Goal: Task Accomplishment & Management: Manage account settings

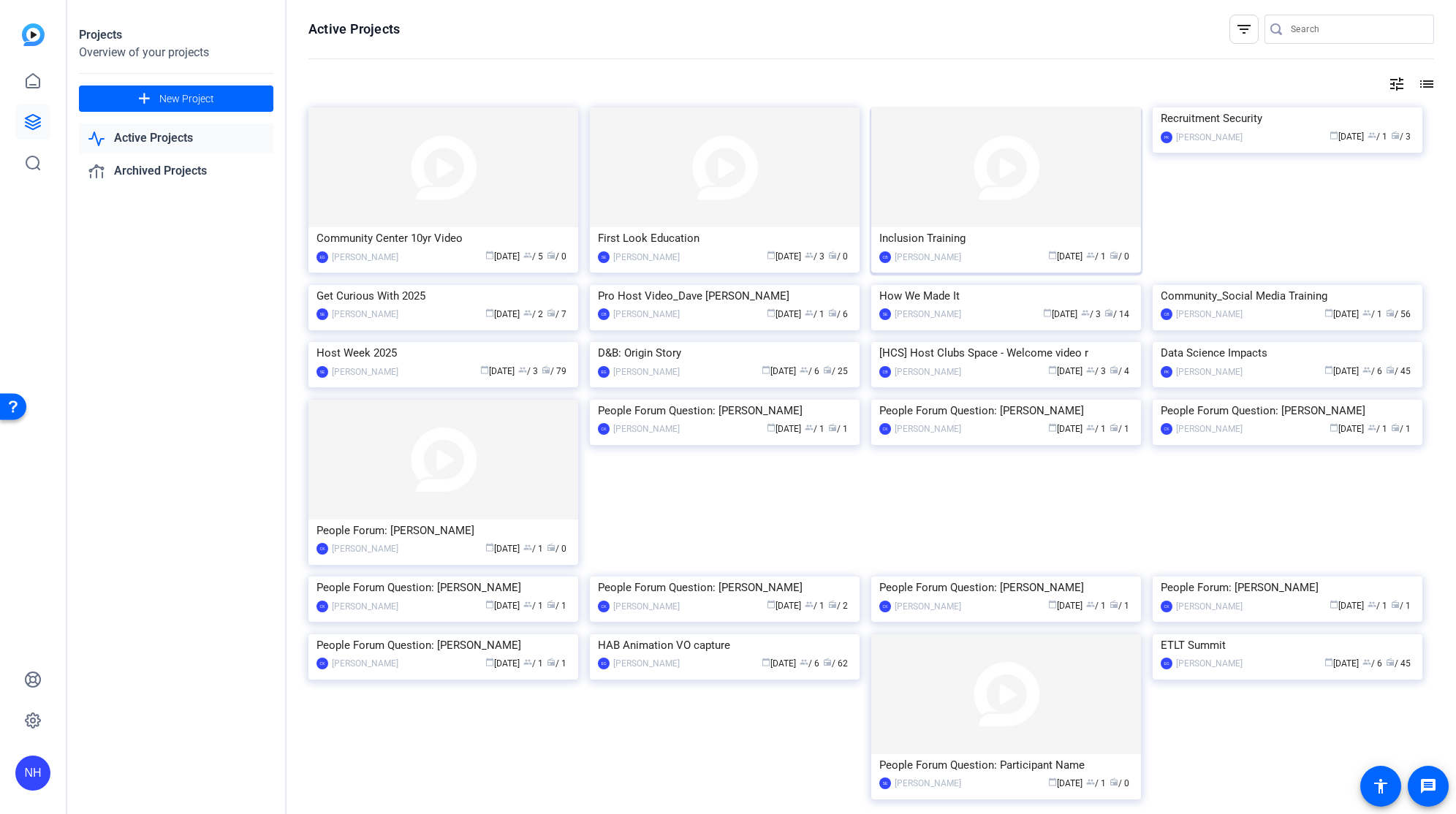
click at [995, 250] on div "calendar_today [DATE] group / 1 radio / 0" at bounding box center [1051, 257] width 165 height 15
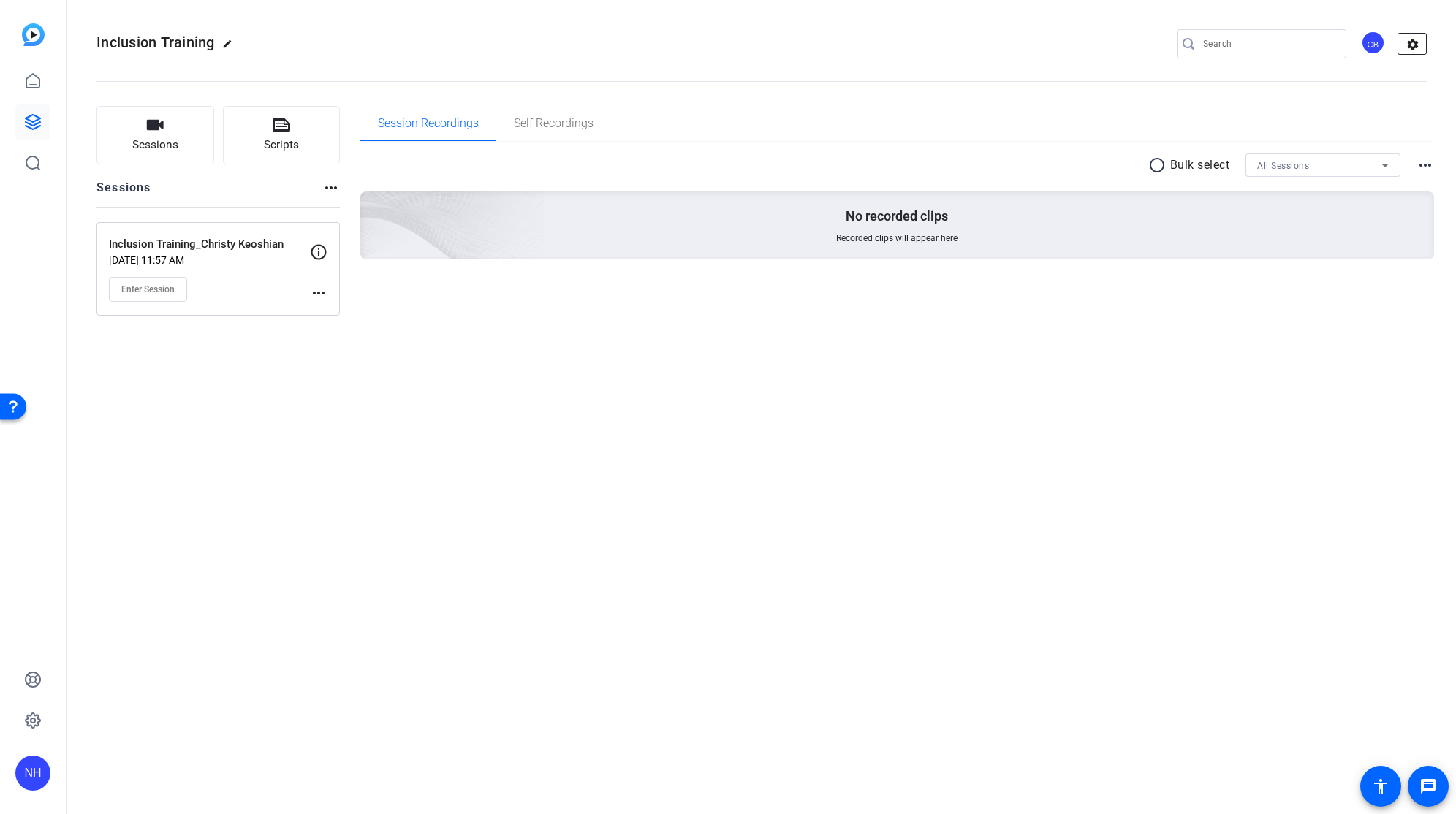
click at [1419, 44] on mat-icon "settings" at bounding box center [1412, 45] width 29 height 22
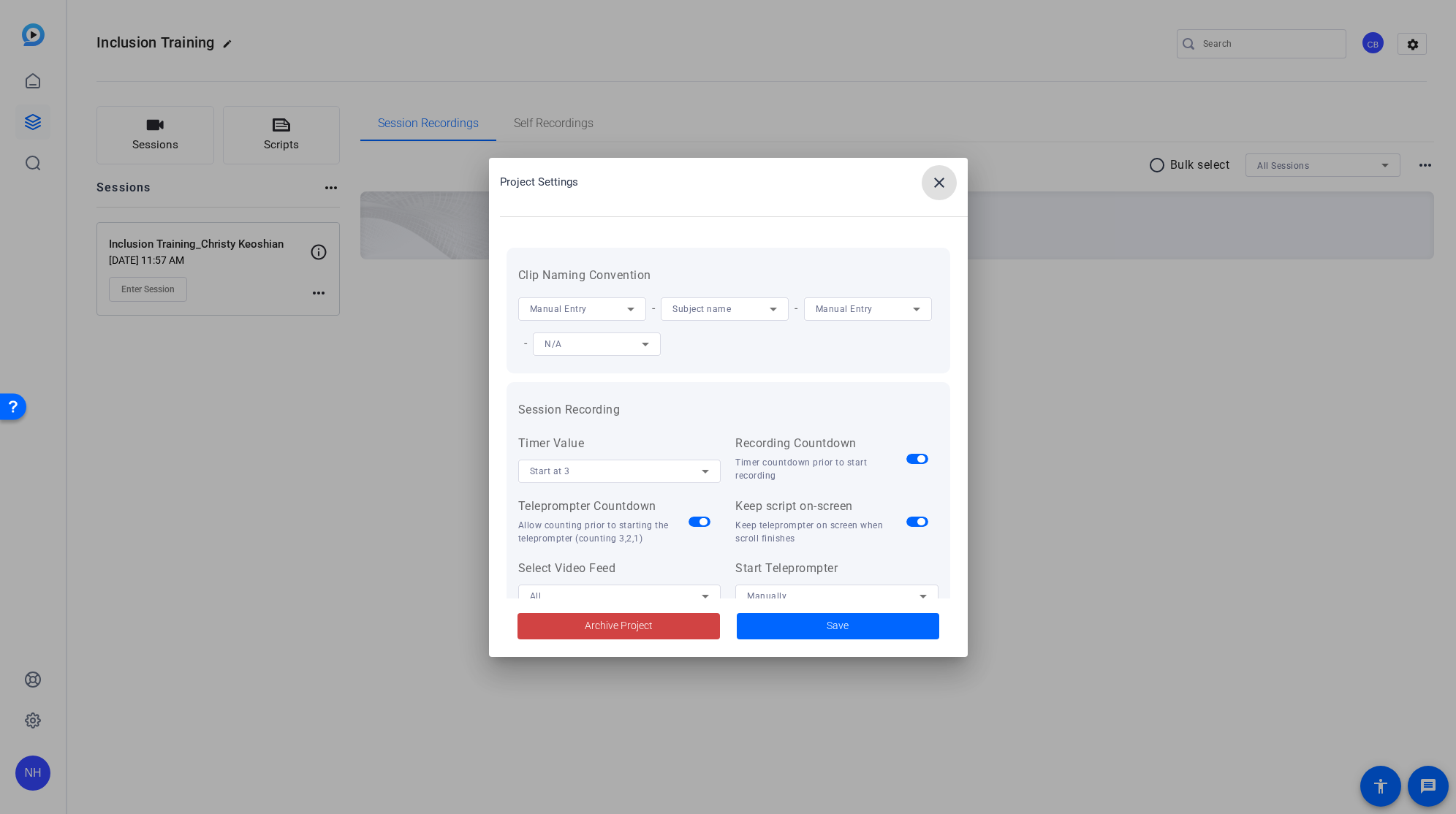
click at [1382, 49] on div at bounding box center [728, 407] width 1456 height 814
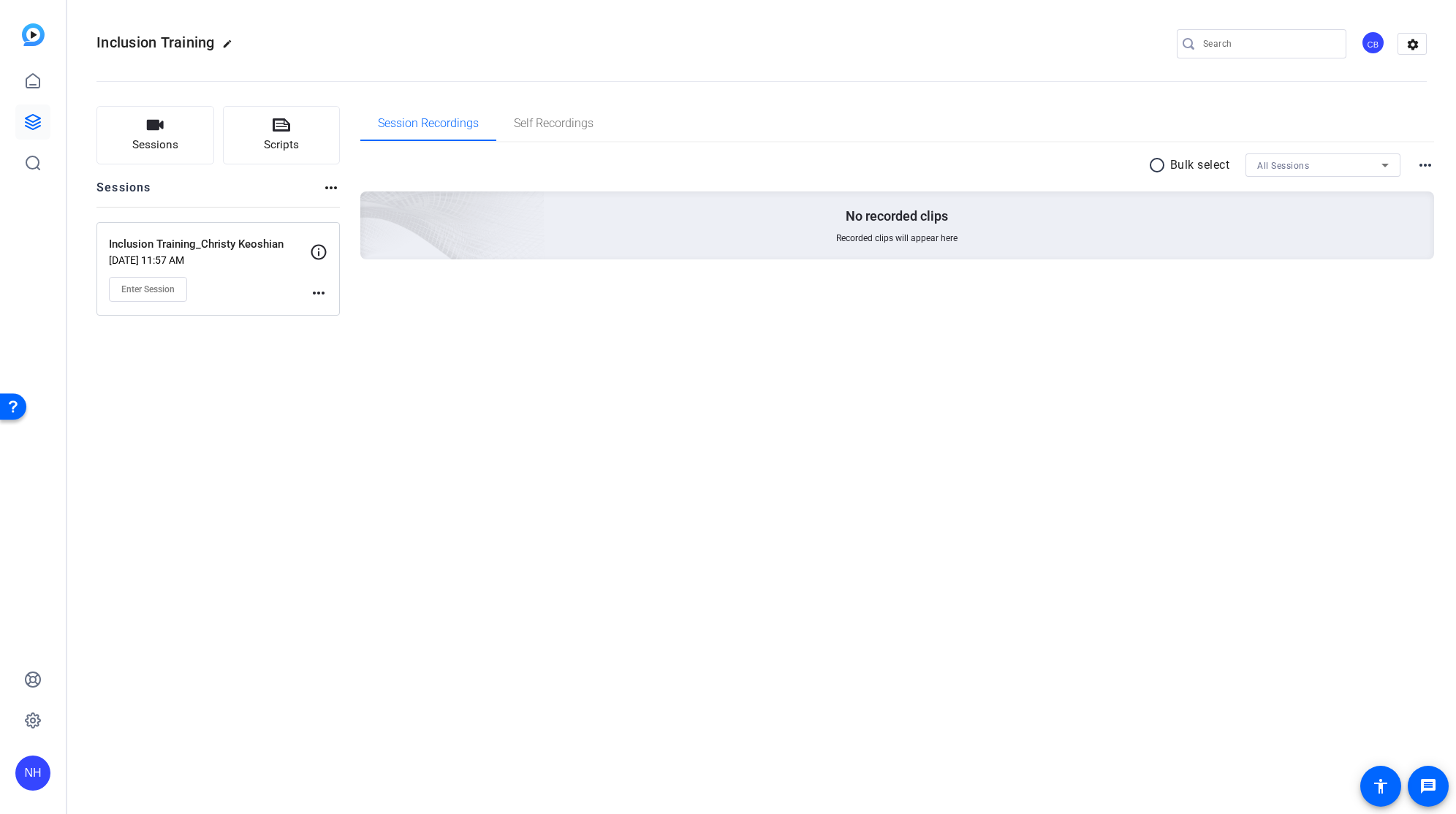
click at [1379, 47] on div "CB" at bounding box center [1373, 43] width 24 height 24
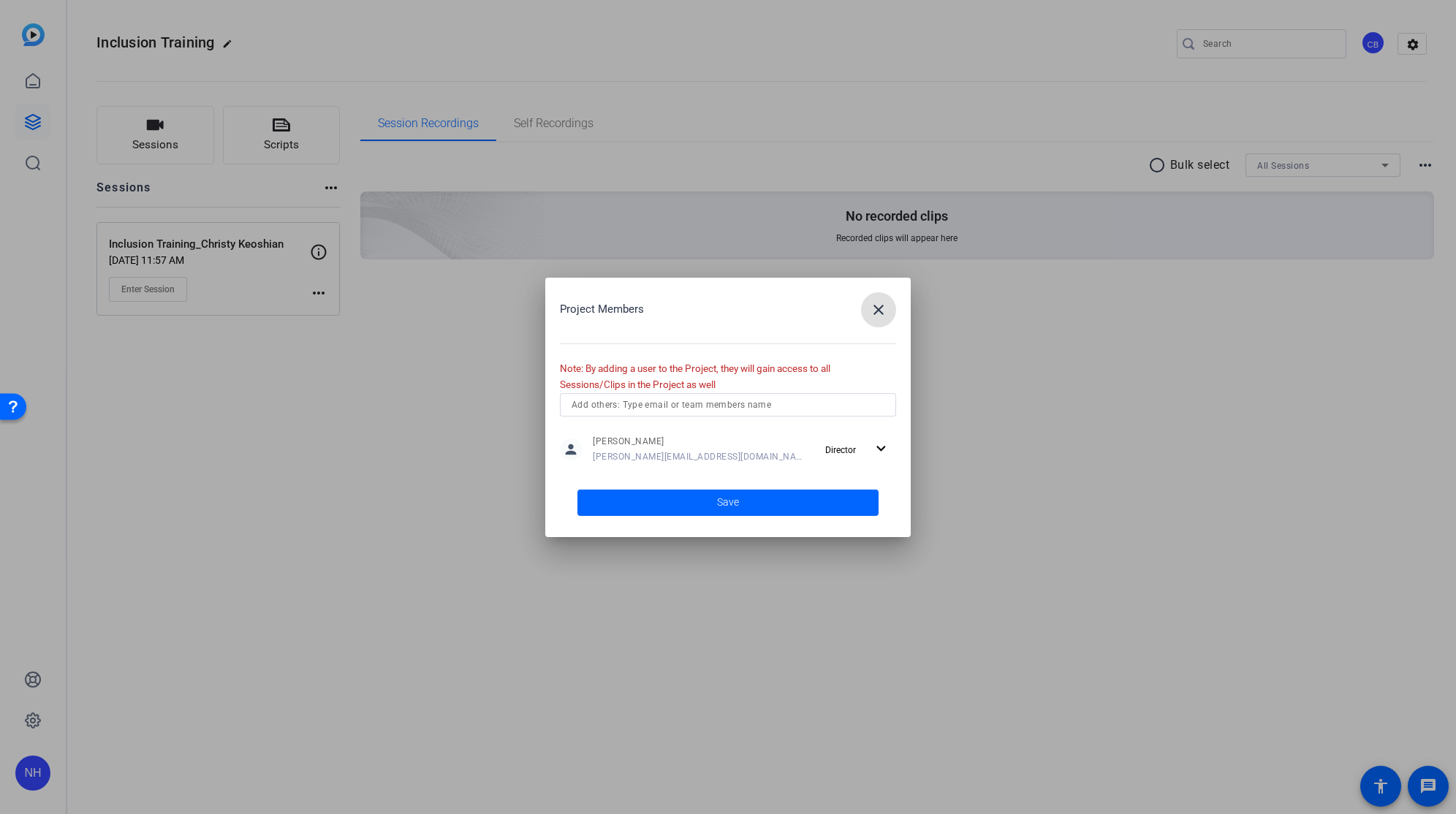
click at [880, 311] on mat-icon "close" at bounding box center [878, 309] width 18 height 18
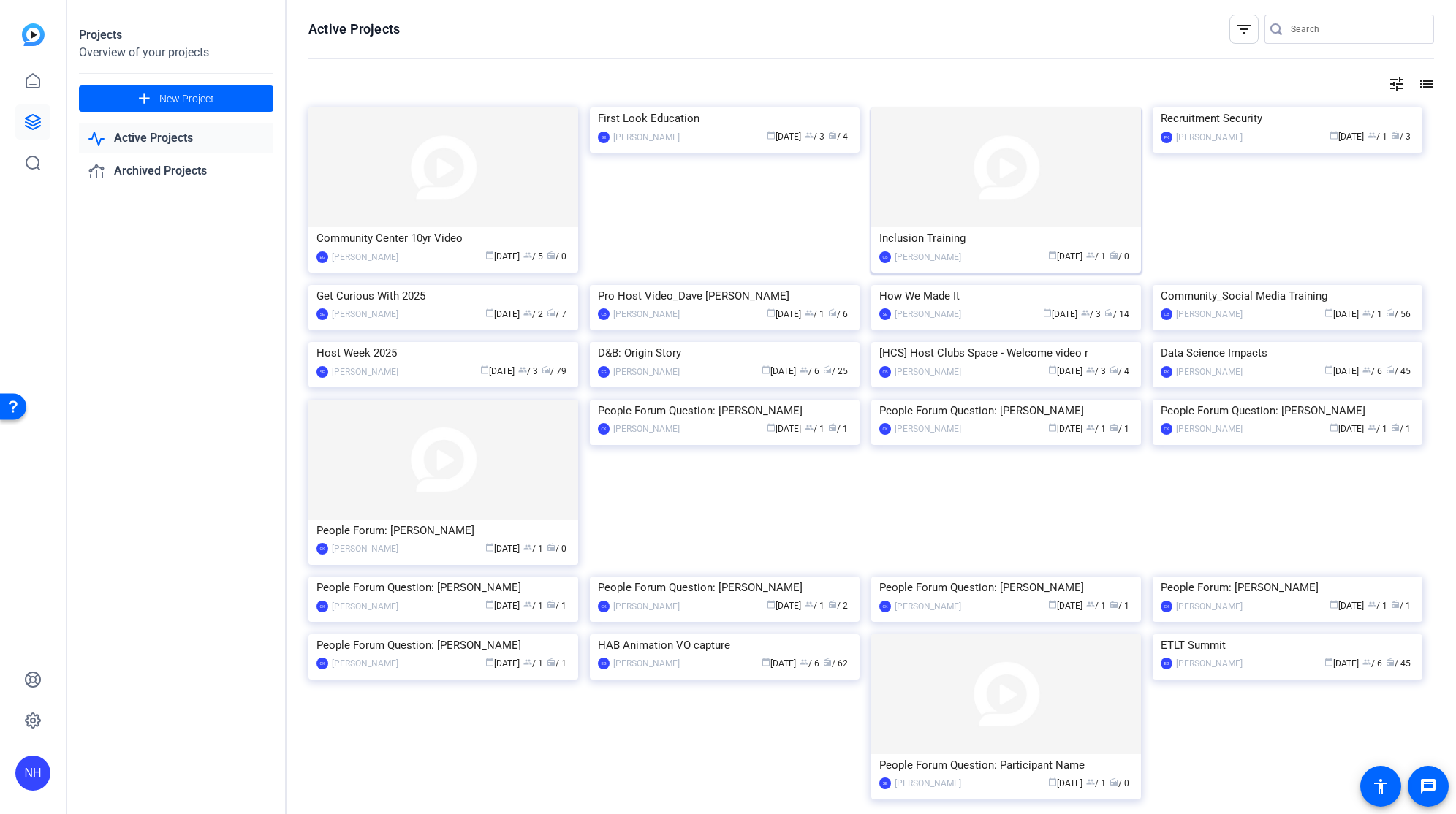
click at [1018, 266] on mat-card-content "Inclusion Training CB [PERSON_NAME] calendar_today [DATE] group / 1 radio / 0" at bounding box center [1006, 251] width 277 height 49
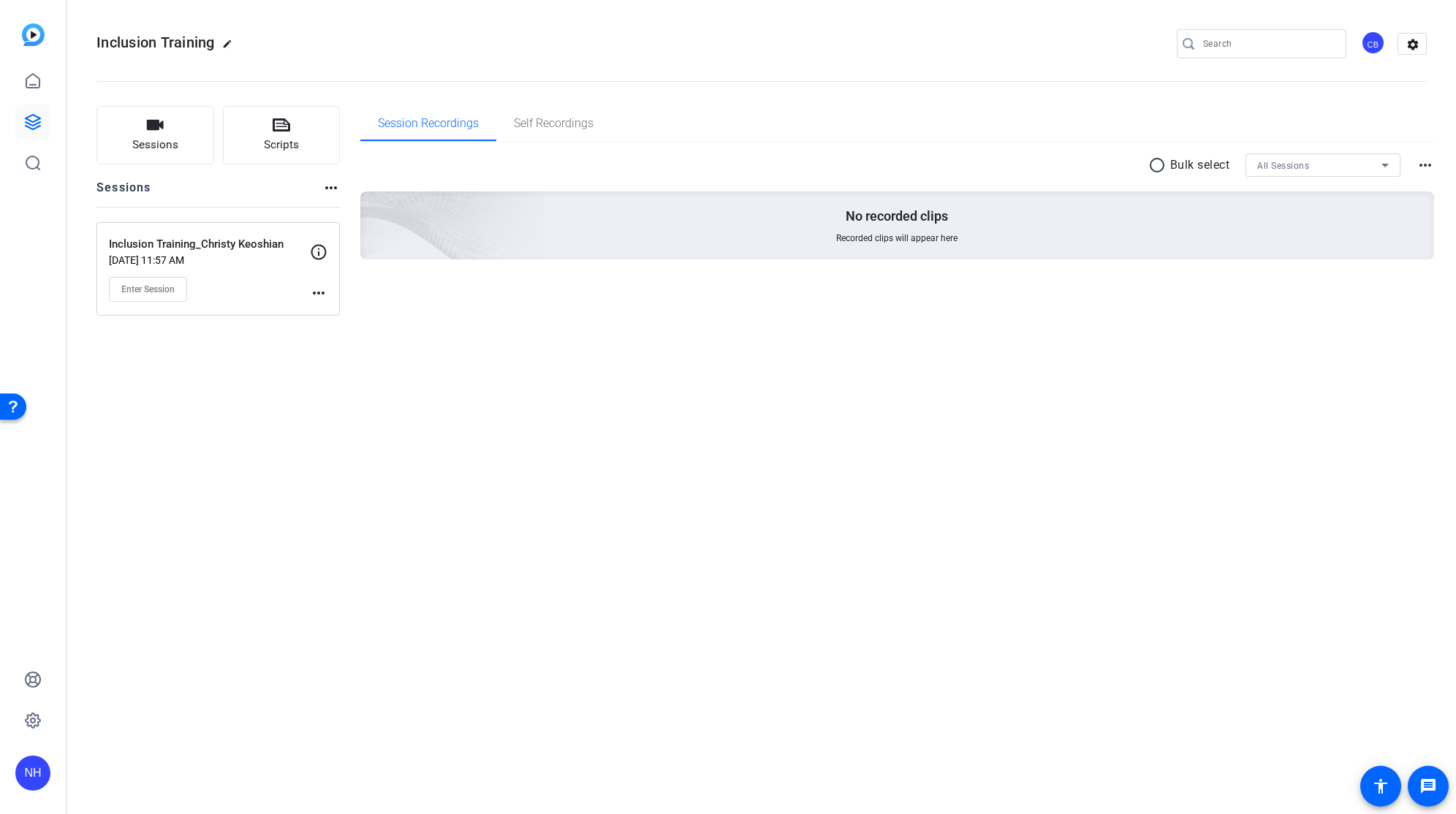
click at [318, 293] on mat-icon "more_horiz" at bounding box center [319, 292] width 18 height 18
click at [225, 309] on div at bounding box center [728, 407] width 1456 height 814
click at [322, 292] on mat-icon "more_horiz" at bounding box center [319, 292] width 18 height 18
click at [514, 336] on div at bounding box center [728, 407] width 1456 height 814
click at [1371, 43] on div "CB" at bounding box center [1373, 43] width 24 height 24
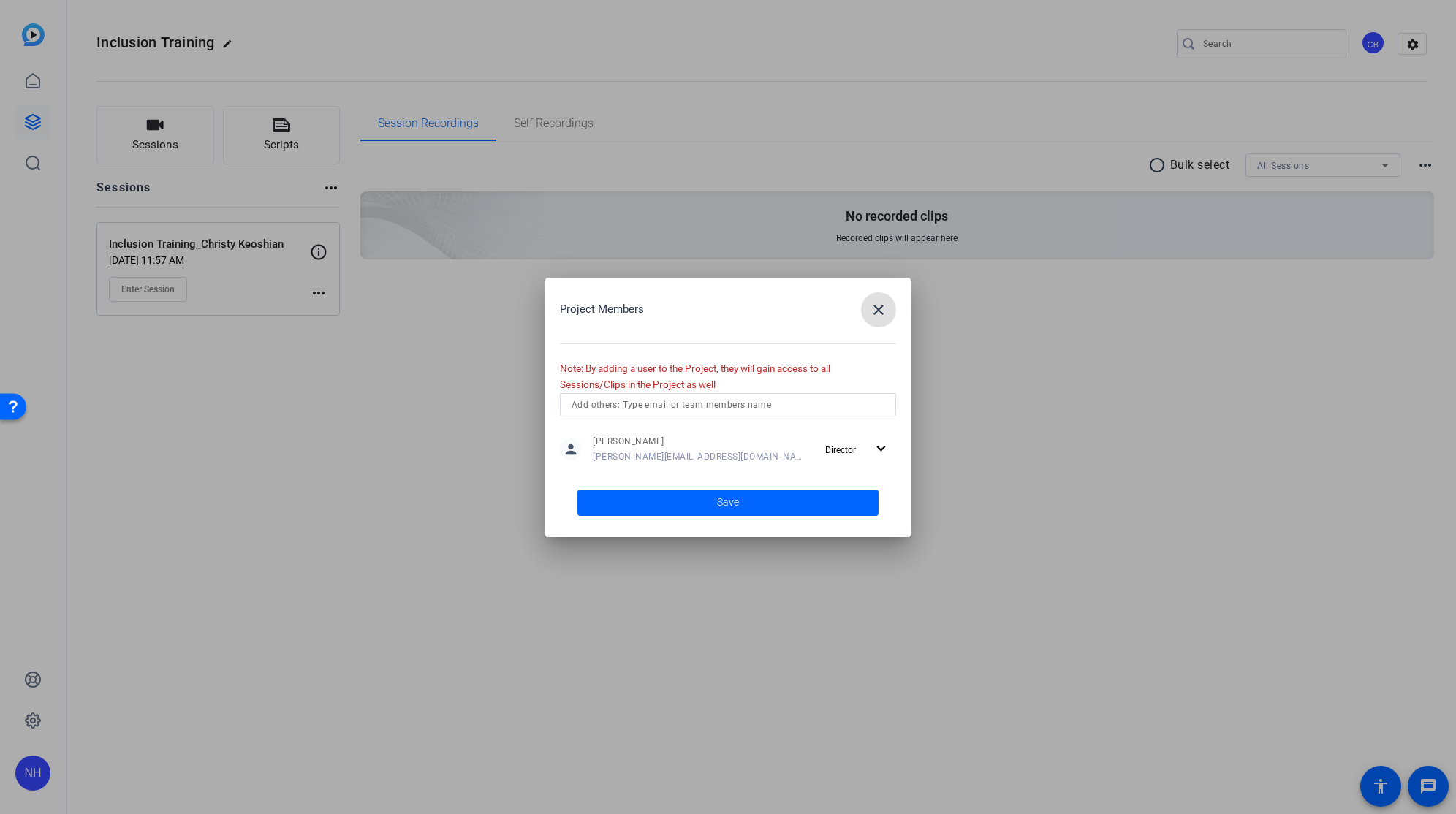
click at [781, 407] on input "text" at bounding box center [728, 404] width 313 height 18
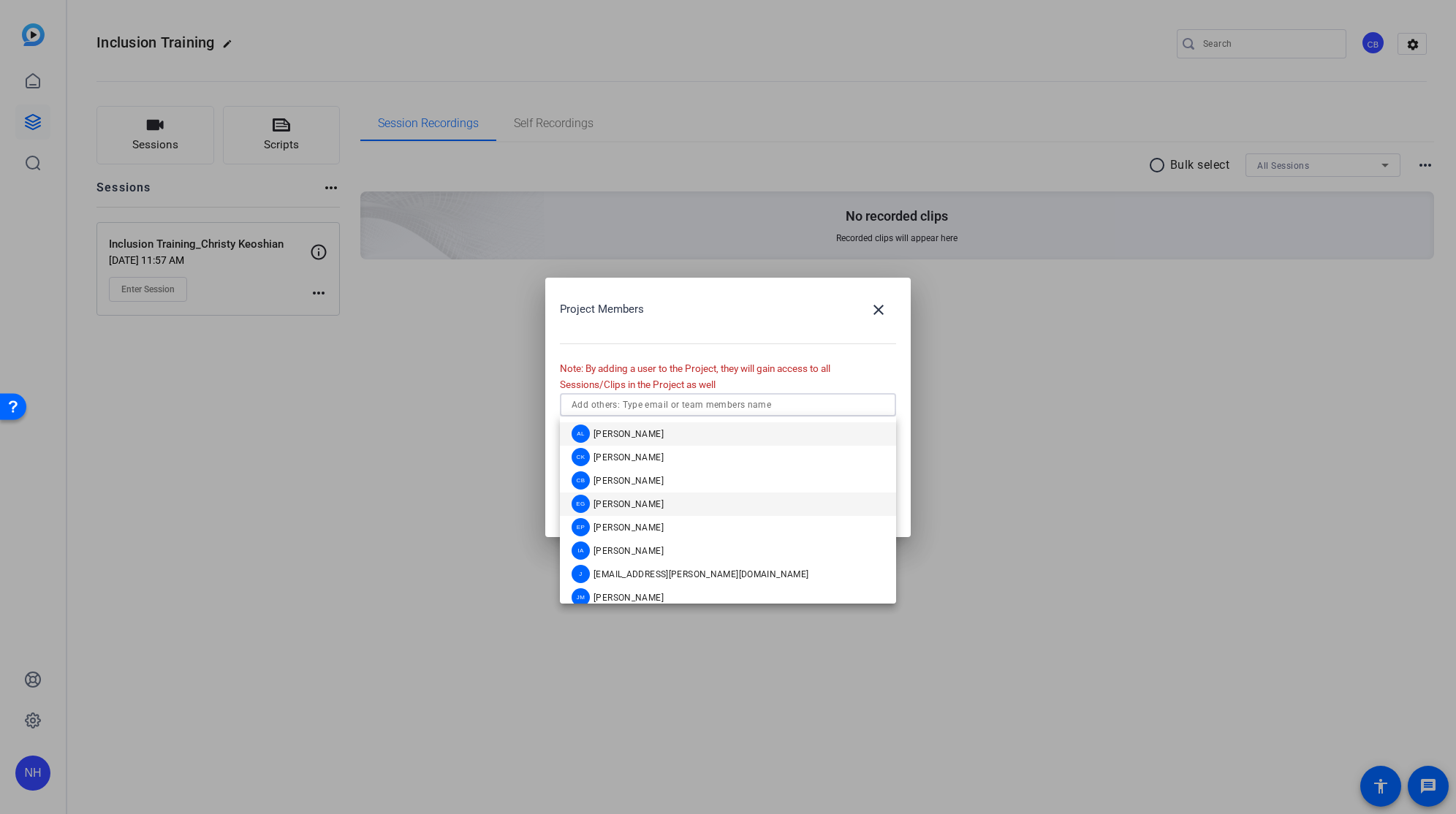
click at [710, 509] on mat-option "EG [PERSON_NAME]" at bounding box center [728, 504] width 336 height 23
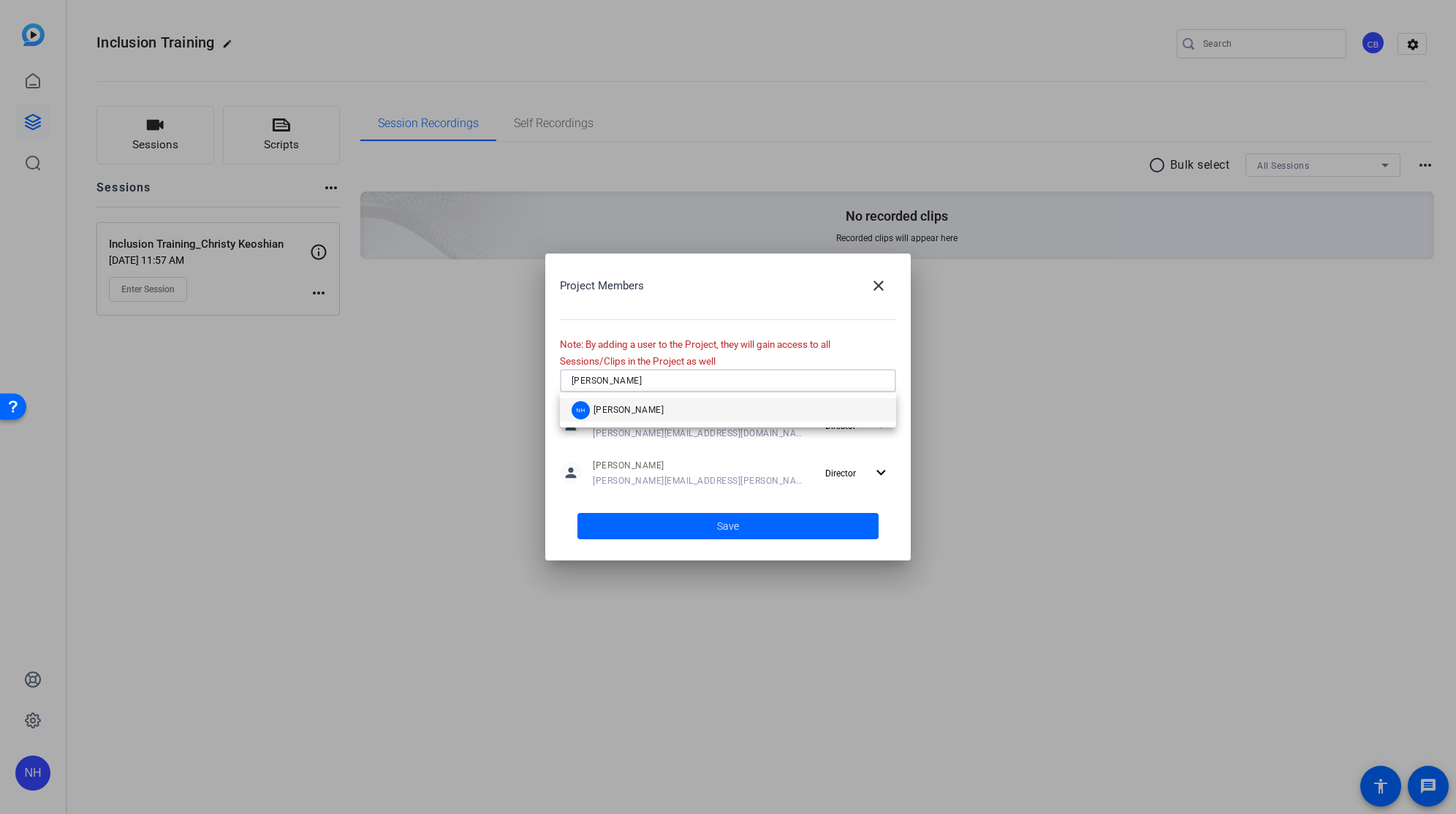
type input "[PERSON_NAME]"
click at [703, 415] on mat-option "NH [PERSON_NAME]" at bounding box center [728, 410] width 336 height 23
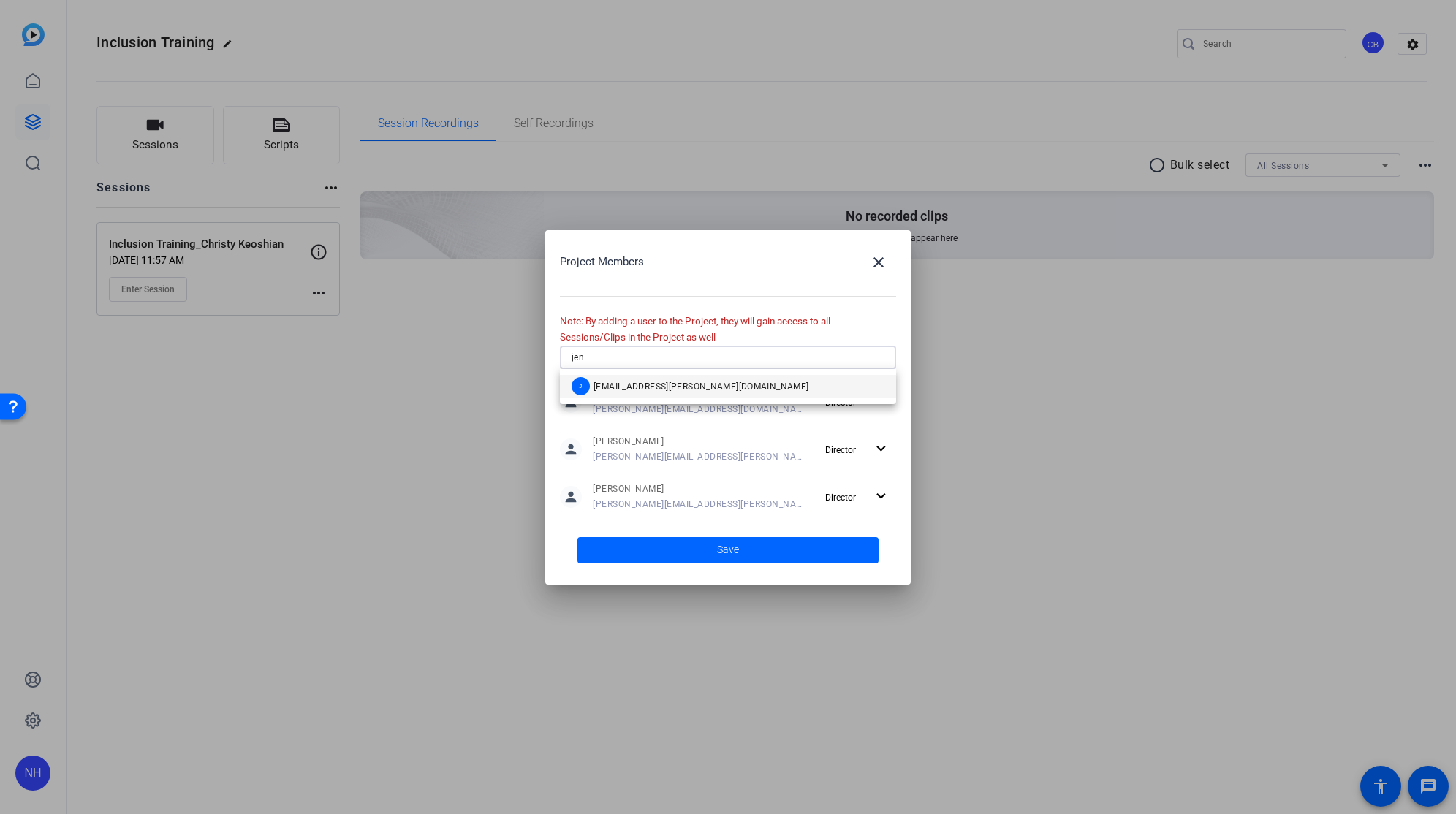
type input "jen"
click at [701, 382] on mat-option "J [EMAIL_ADDRESS][PERSON_NAME][DOMAIN_NAME]" at bounding box center [728, 387] width 336 height 23
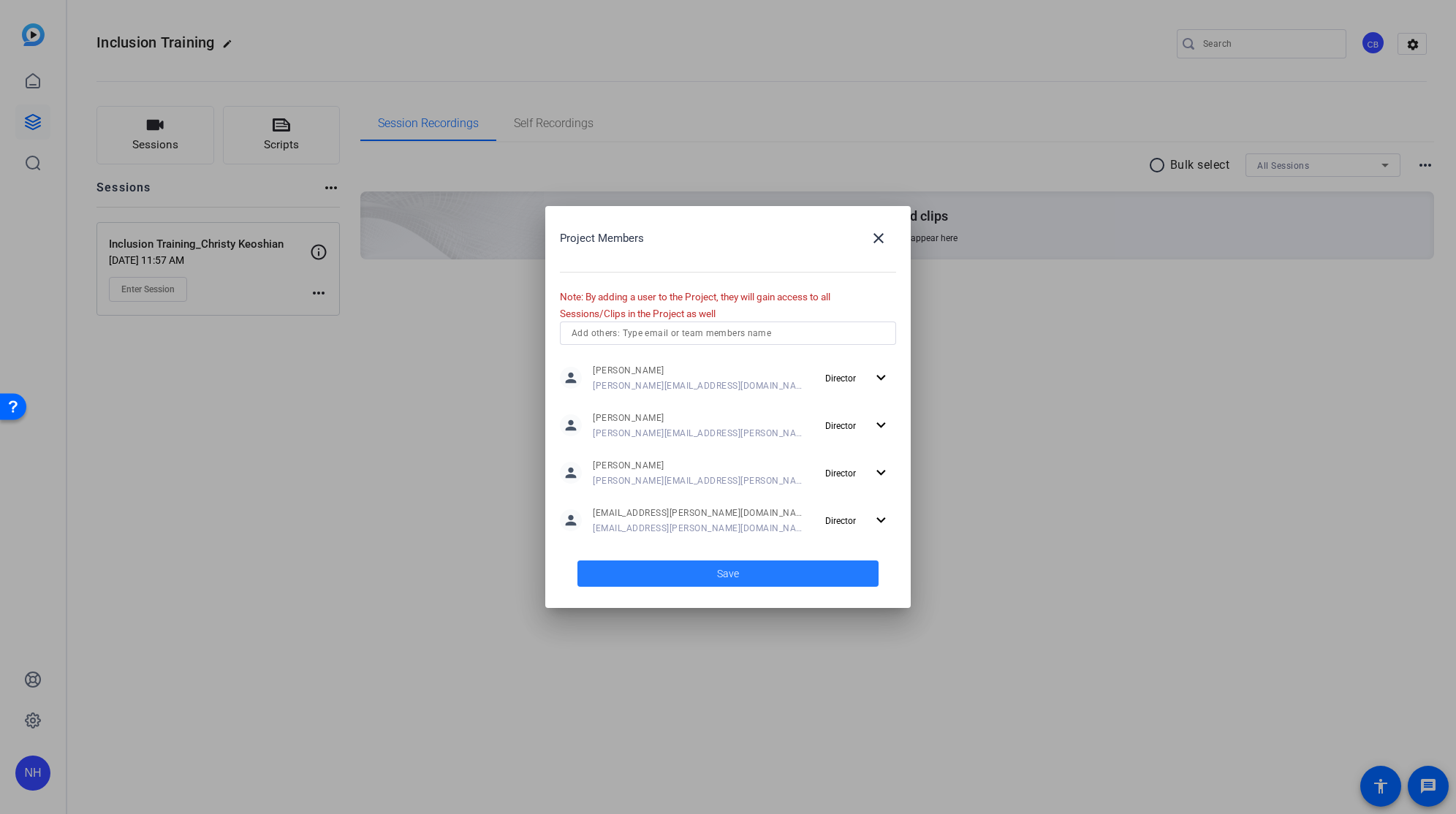
click at [737, 579] on span "Save" at bounding box center [728, 574] width 22 height 15
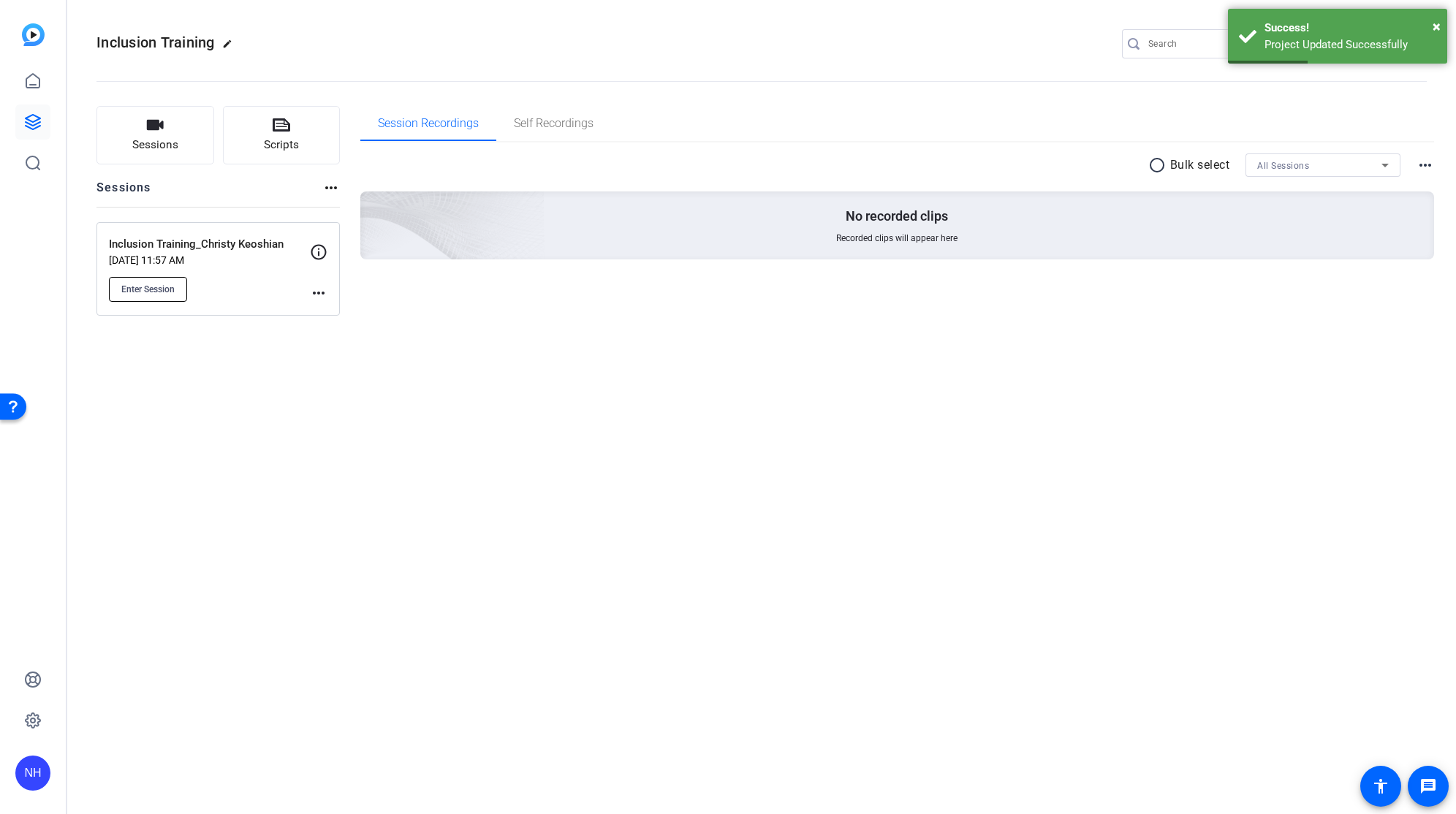
click at [157, 287] on span "Enter Session" at bounding box center [147, 289] width 53 height 12
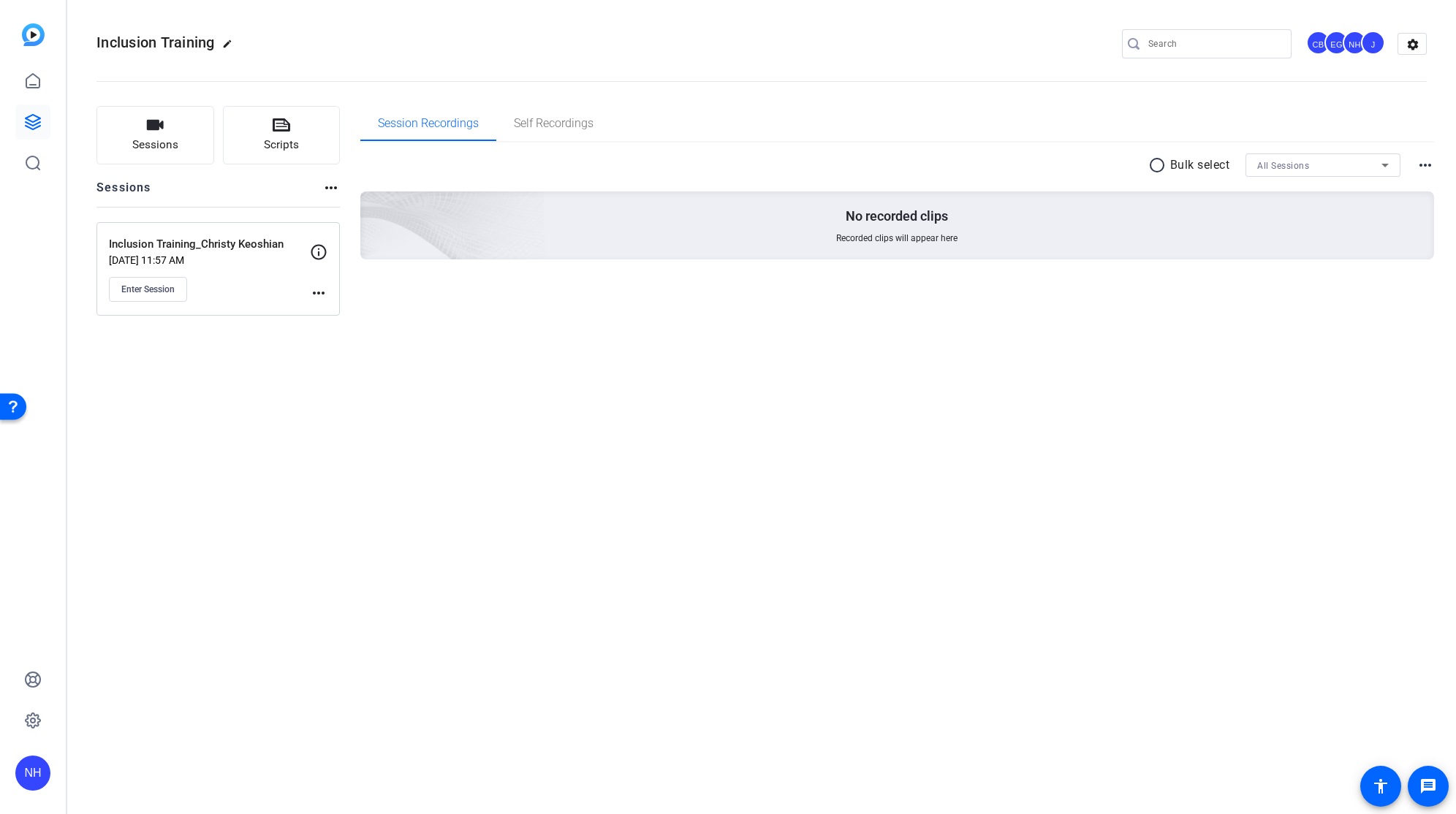
click at [409, 158] on div "radio_button_unchecked Bulk select All Sessions more_horiz" at bounding box center [898, 165] width 1075 height 23
